Goal: Transaction & Acquisition: Purchase product/service

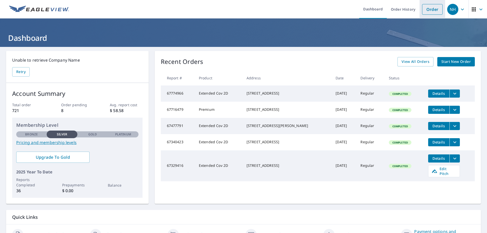
click at [432, 7] on link "Order" at bounding box center [432, 9] width 21 height 11
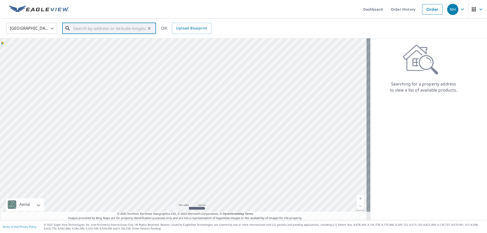
click at [122, 32] on input "text" at bounding box center [109, 28] width 72 height 14
type input "6"
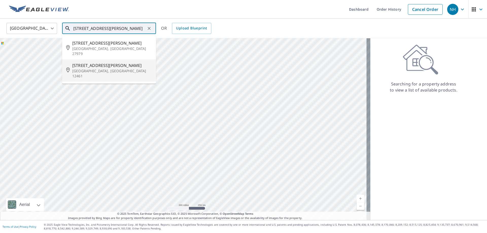
drag, startPoint x: 101, startPoint y: 65, endPoint x: 108, endPoint y: 70, distance: 8.9
click at [102, 69] on p "[GEOGRAPHIC_DATA], [GEOGRAPHIC_DATA] 12461" at bounding box center [112, 74] width 80 height 10
type input "[STREET_ADDRESS][PERSON_NAME]"
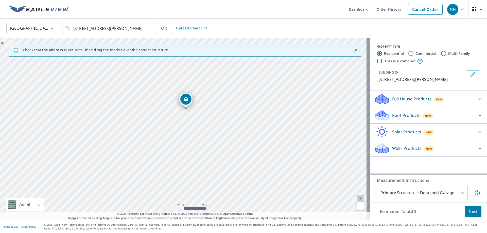
drag, startPoint x: 188, startPoint y: 100, endPoint x: 185, endPoint y: 99, distance: 3.4
click at [477, 114] on icon at bounding box center [480, 115] width 6 height 6
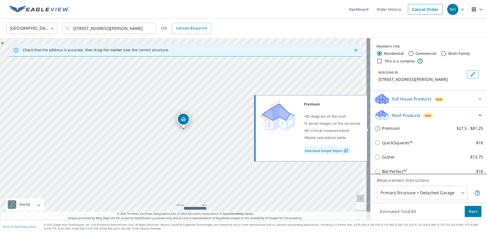
click at [375, 129] on input "Premium $27.5 - $81.25" at bounding box center [379, 129] width 8 height 6
checkbox input "true"
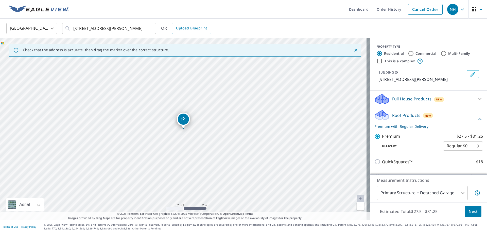
click at [447, 194] on body "NH NH Dashboard Order History Cancel Order NH [GEOGRAPHIC_DATA] [GEOGRAPHIC_DAT…" at bounding box center [243, 116] width 487 height 233
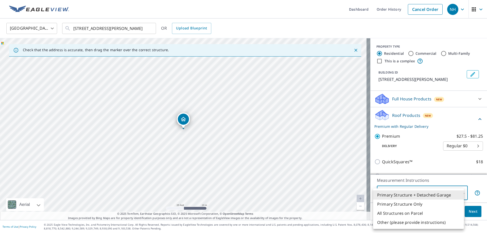
click at [408, 204] on li "Primary Structure Only" at bounding box center [418, 204] width 91 height 9
type input "2"
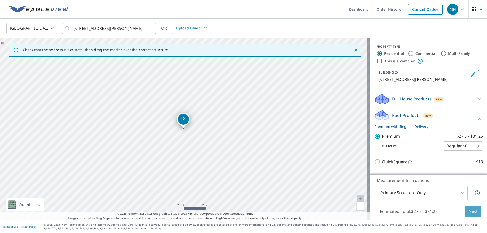
click at [473, 215] on button "Next" at bounding box center [473, 211] width 17 height 11
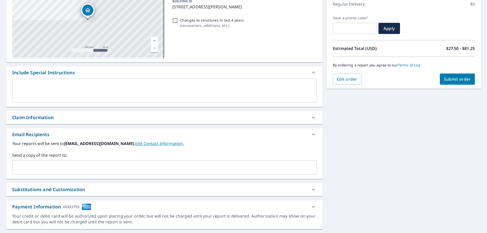
scroll to position [76, 0]
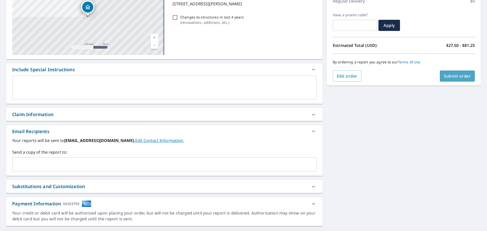
click at [457, 77] on span "Submit order" at bounding box center [457, 76] width 27 height 6
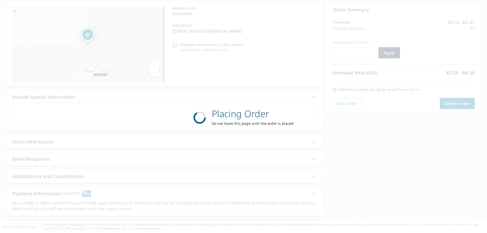
scroll to position [49, 0]
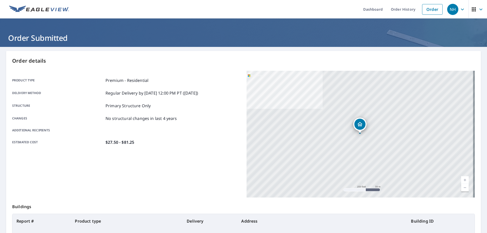
click at [50, 11] on img at bounding box center [39, 10] width 60 height 8
